Goal: Register for event/course

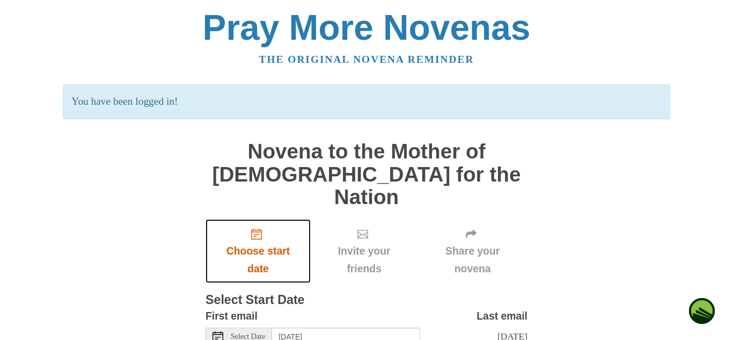
click at [257, 229] on icon "Choose start date" at bounding box center [256, 234] width 11 height 11
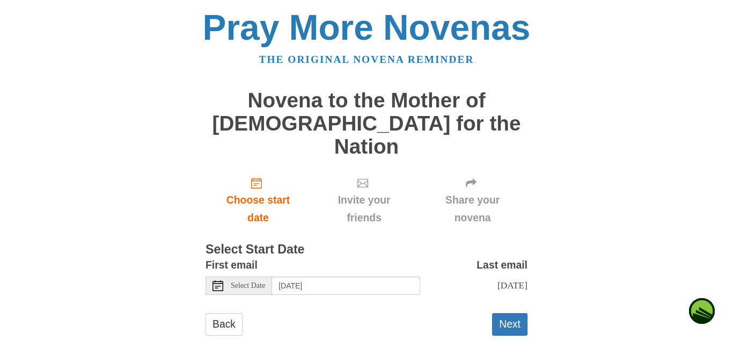
click at [253, 276] on div "Select Date" at bounding box center [239, 285] width 67 height 18
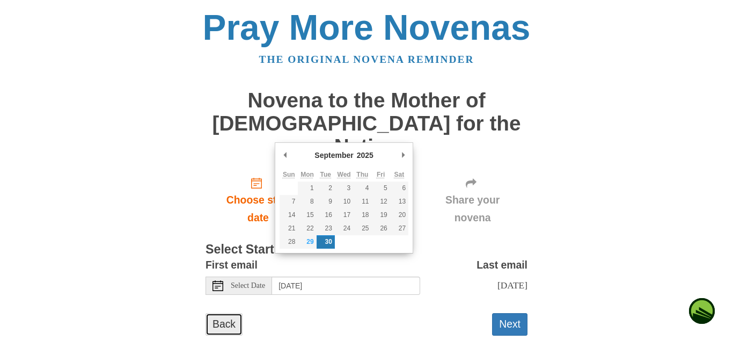
click at [231, 313] on link "Back" at bounding box center [224, 324] width 37 height 22
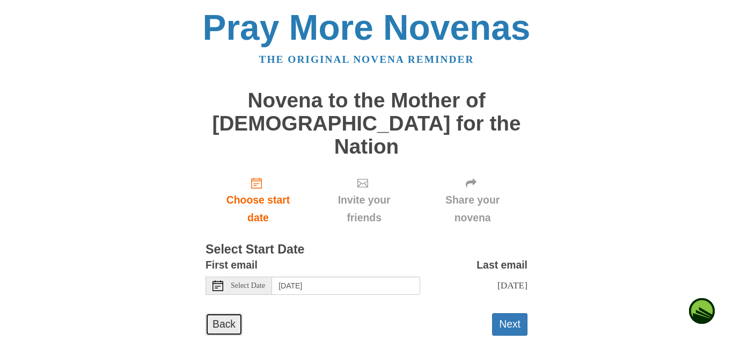
click at [225, 313] on link "Back" at bounding box center [224, 324] width 37 height 22
click at [291, 276] on input "[DATE]" at bounding box center [346, 285] width 148 height 18
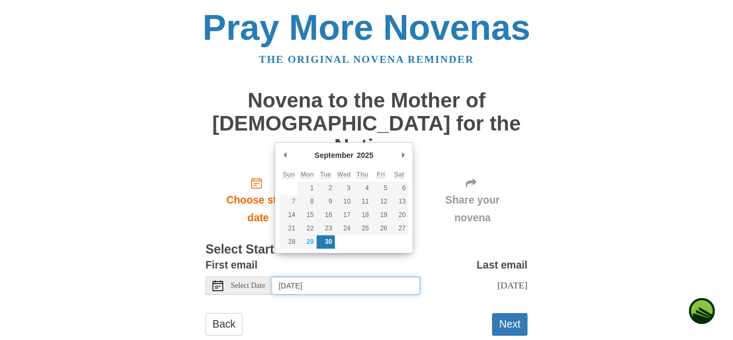
click at [283, 276] on input "[DATE]" at bounding box center [346, 285] width 148 height 18
click at [511, 313] on button "Next" at bounding box center [509, 324] width 35 height 22
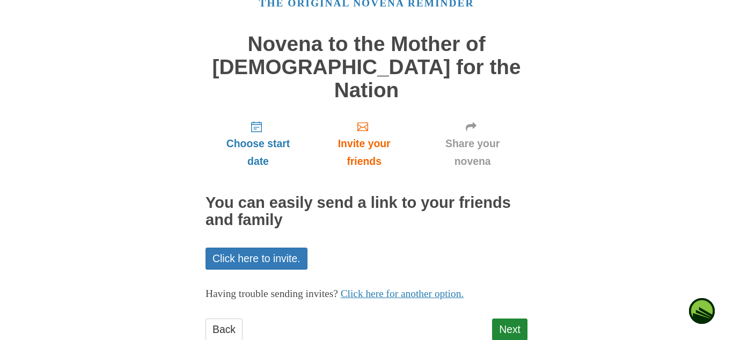
scroll to position [65, 0]
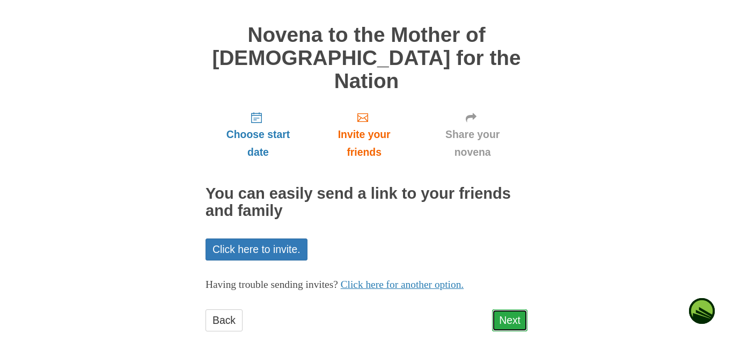
click at [508, 309] on link "Next" at bounding box center [509, 320] width 35 height 22
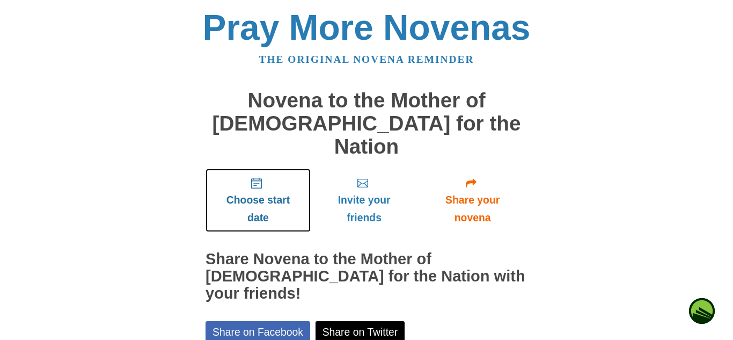
click at [256, 178] on icon "Choose start date" at bounding box center [256, 183] width 11 height 11
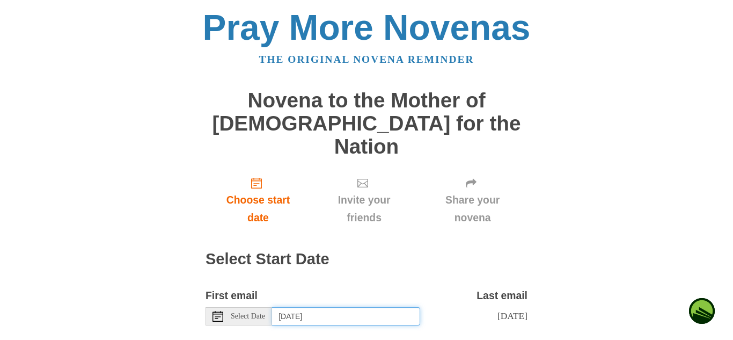
click at [323, 307] on input "[DATE]" at bounding box center [346, 316] width 148 height 18
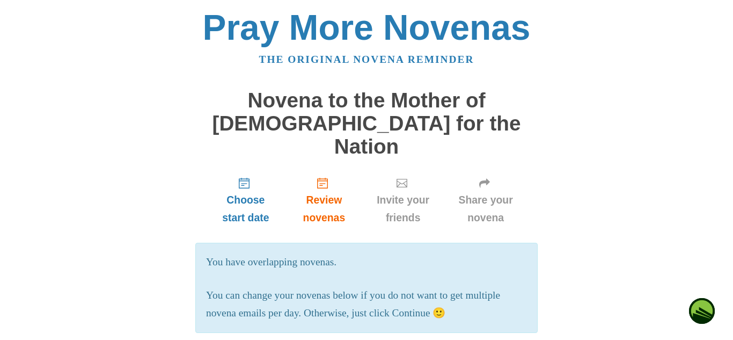
click at [437, 292] on p "You can change your novenas below if you do not want to get multiple novena ema…" at bounding box center [366, 304] width 321 height 35
click at [421, 294] on p "You can change your novenas below if you do not want to get multiple novena ema…" at bounding box center [366, 304] width 321 height 35
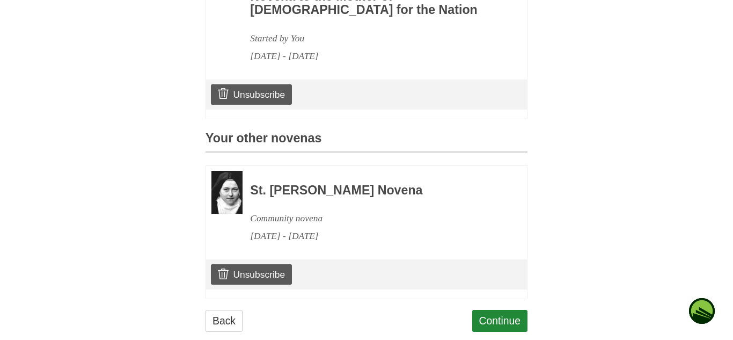
scroll to position [406, 0]
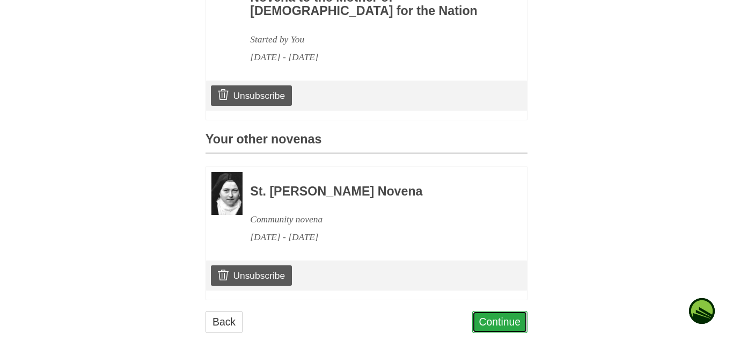
click at [501, 311] on link "Continue" at bounding box center [500, 322] width 56 height 22
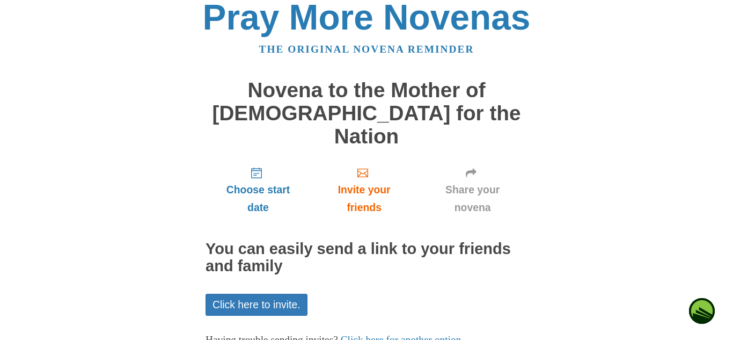
scroll to position [11, 0]
